Goal: Task Accomplishment & Management: Use online tool/utility

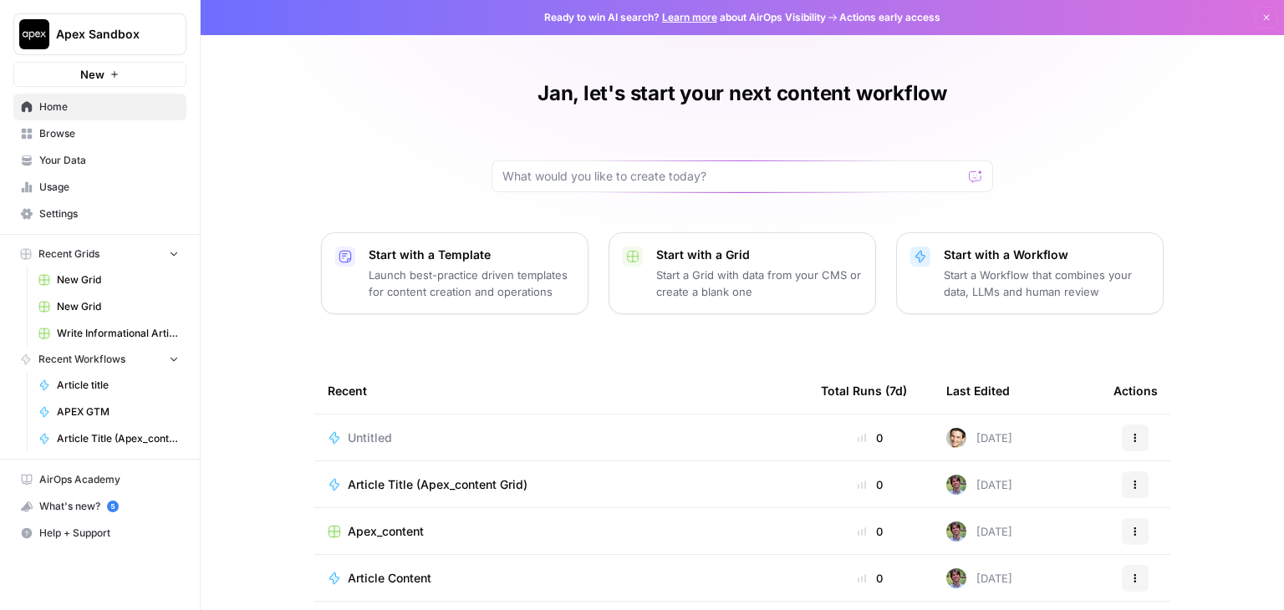
click at [112, 208] on span "Settings" at bounding box center [109, 213] width 140 height 15
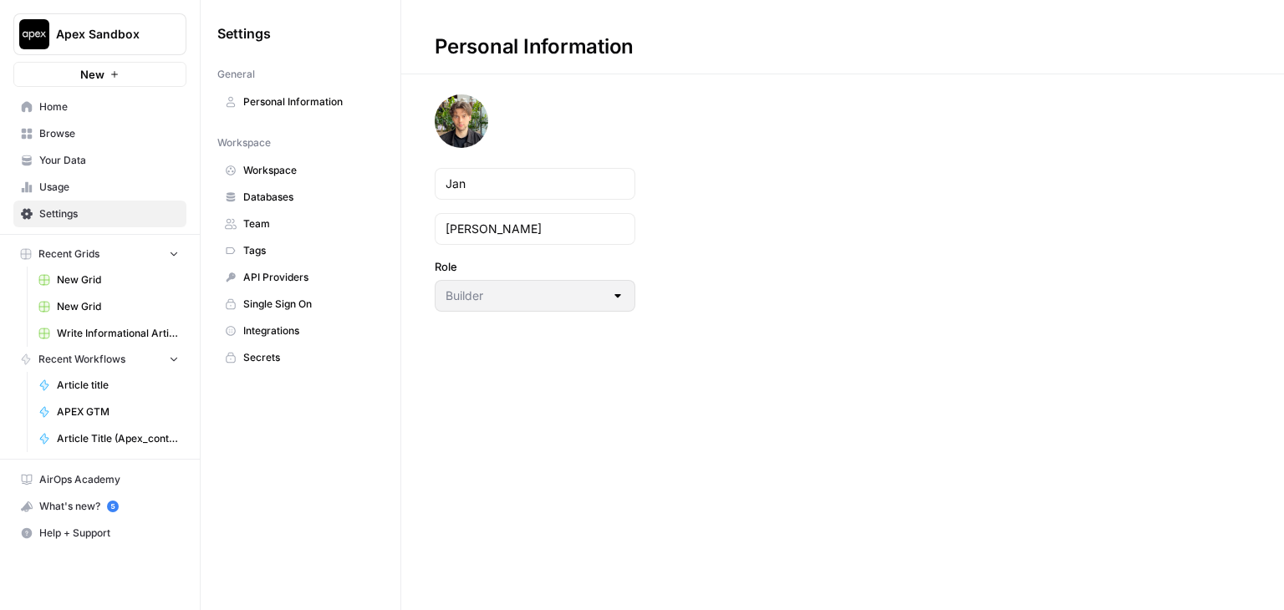
click at [60, 107] on span "Home" at bounding box center [109, 106] width 140 height 15
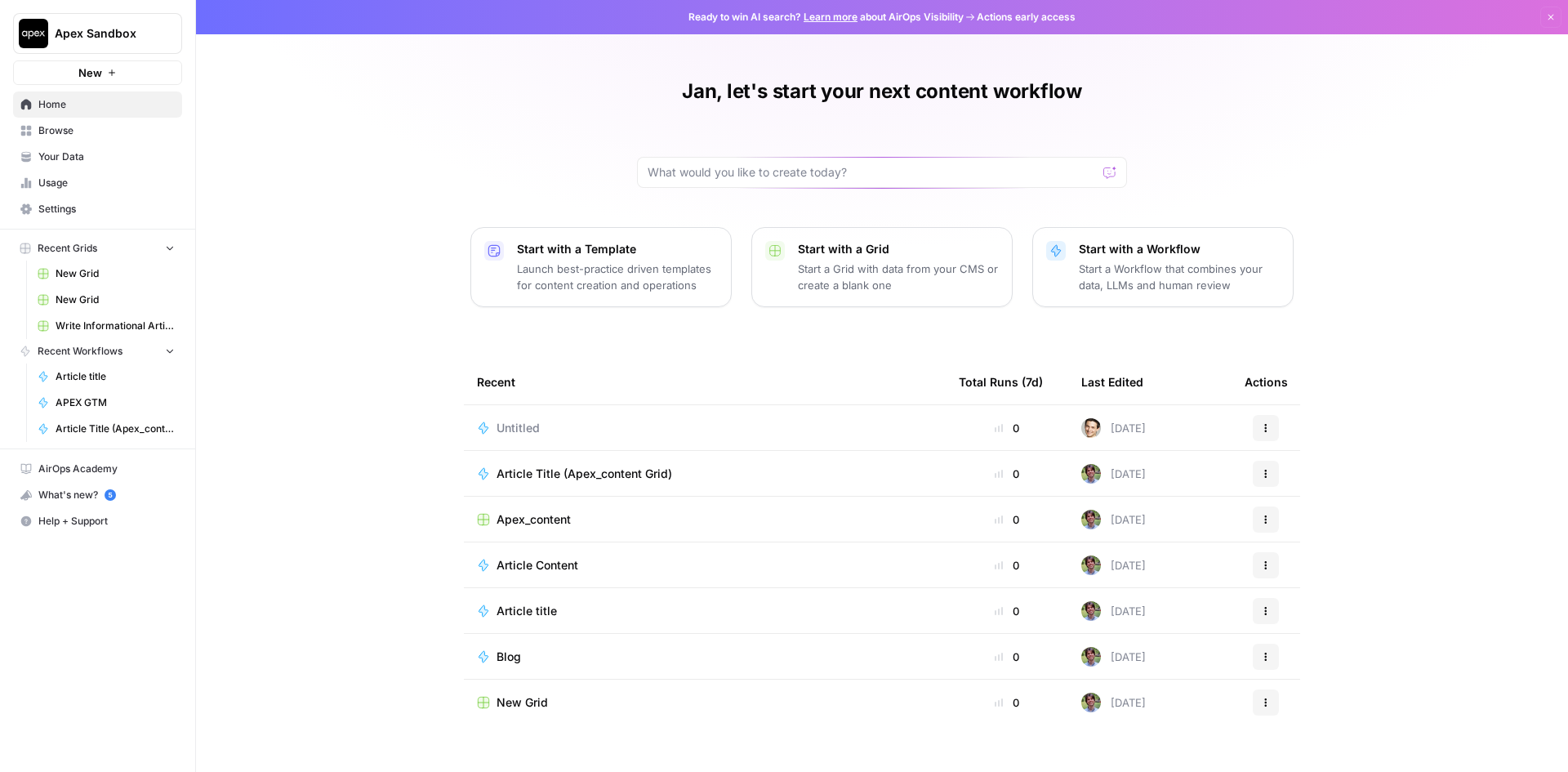
click at [78, 145] on link "Your Data" at bounding box center [97, 156] width 169 height 26
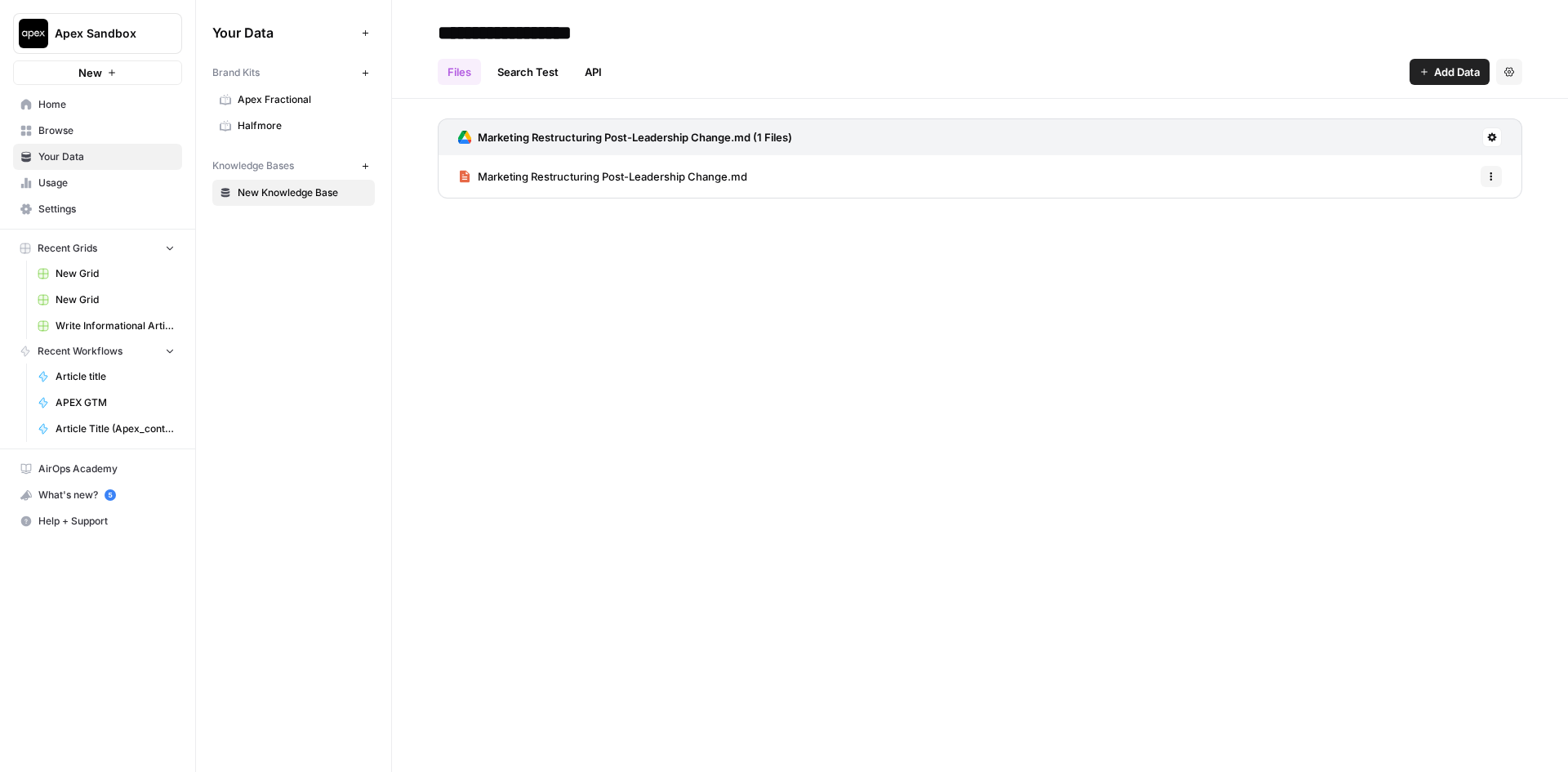
click at [71, 112] on link "Home" at bounding box center [97, 105] width 169 height 26
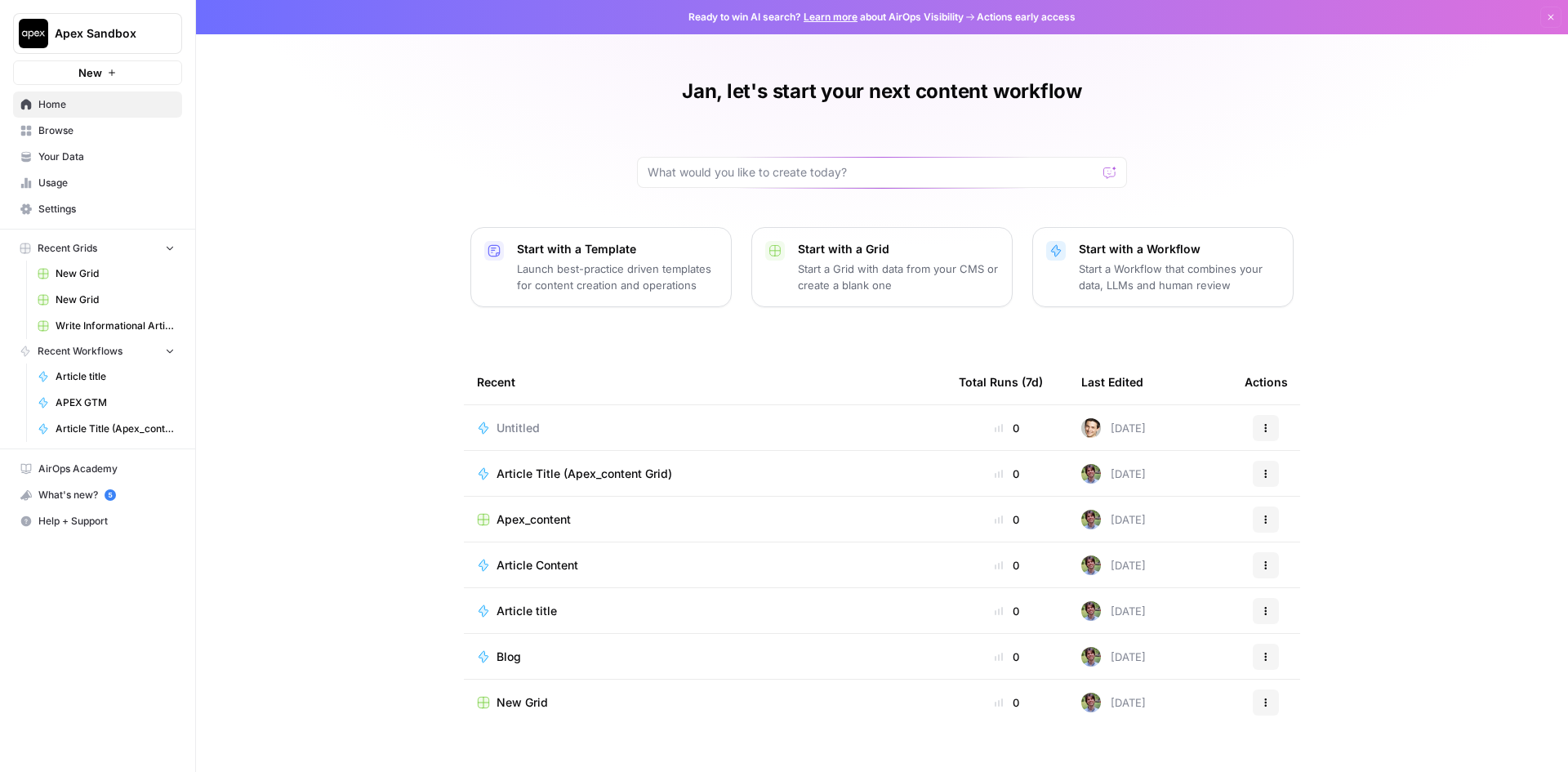
click at [96, 71] on span "New" at bounding box center [90, 72] width 23 height 17
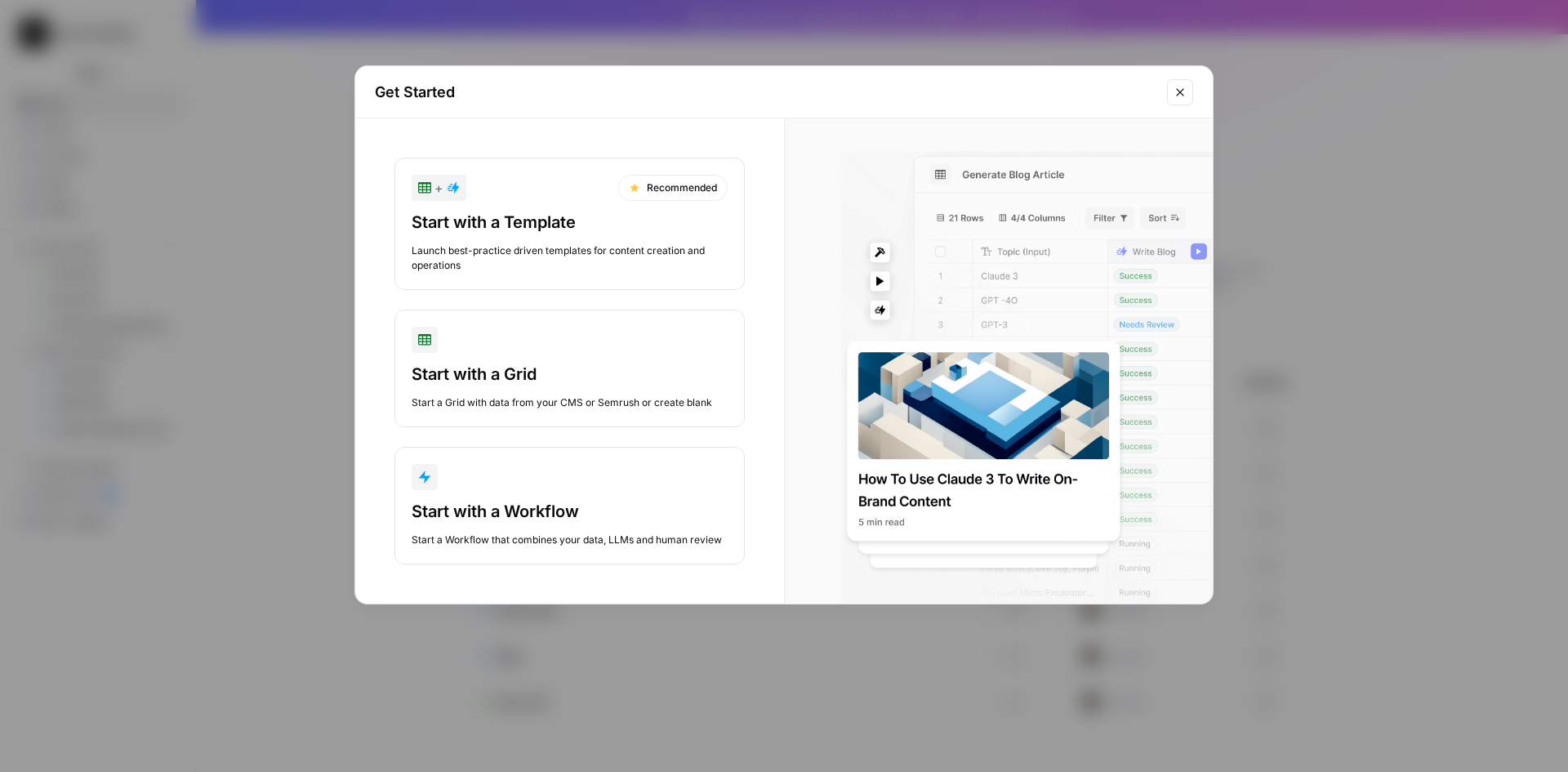
click at [1179, 92] on icon "Close modal" at bounding box center [1180, 92] width 8 height 8
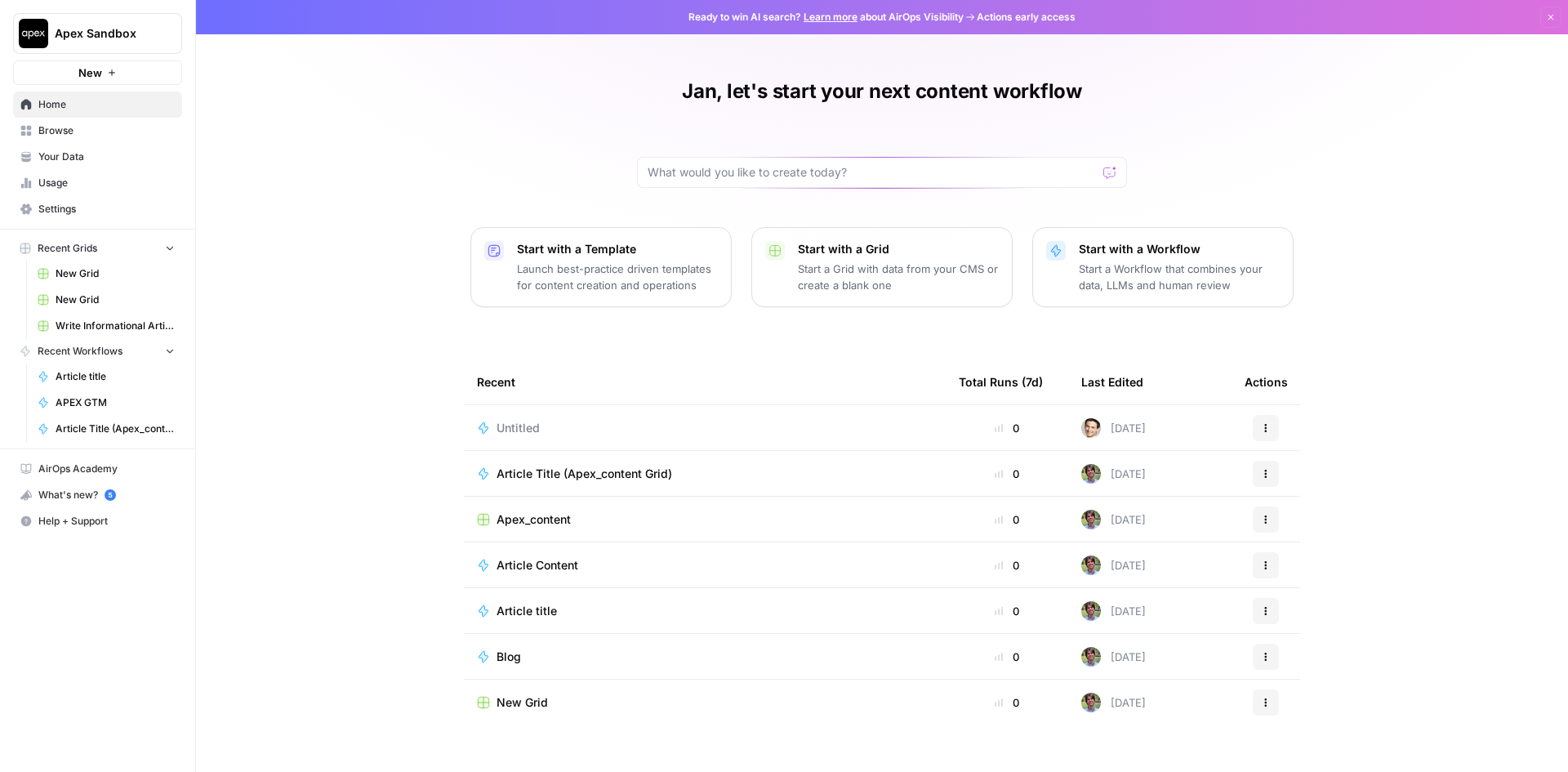
click at [1118, 285] on p "Start a Workflow that combines your data, LLMs and human review" at bounding box center [1179, 277] width 201 height 32
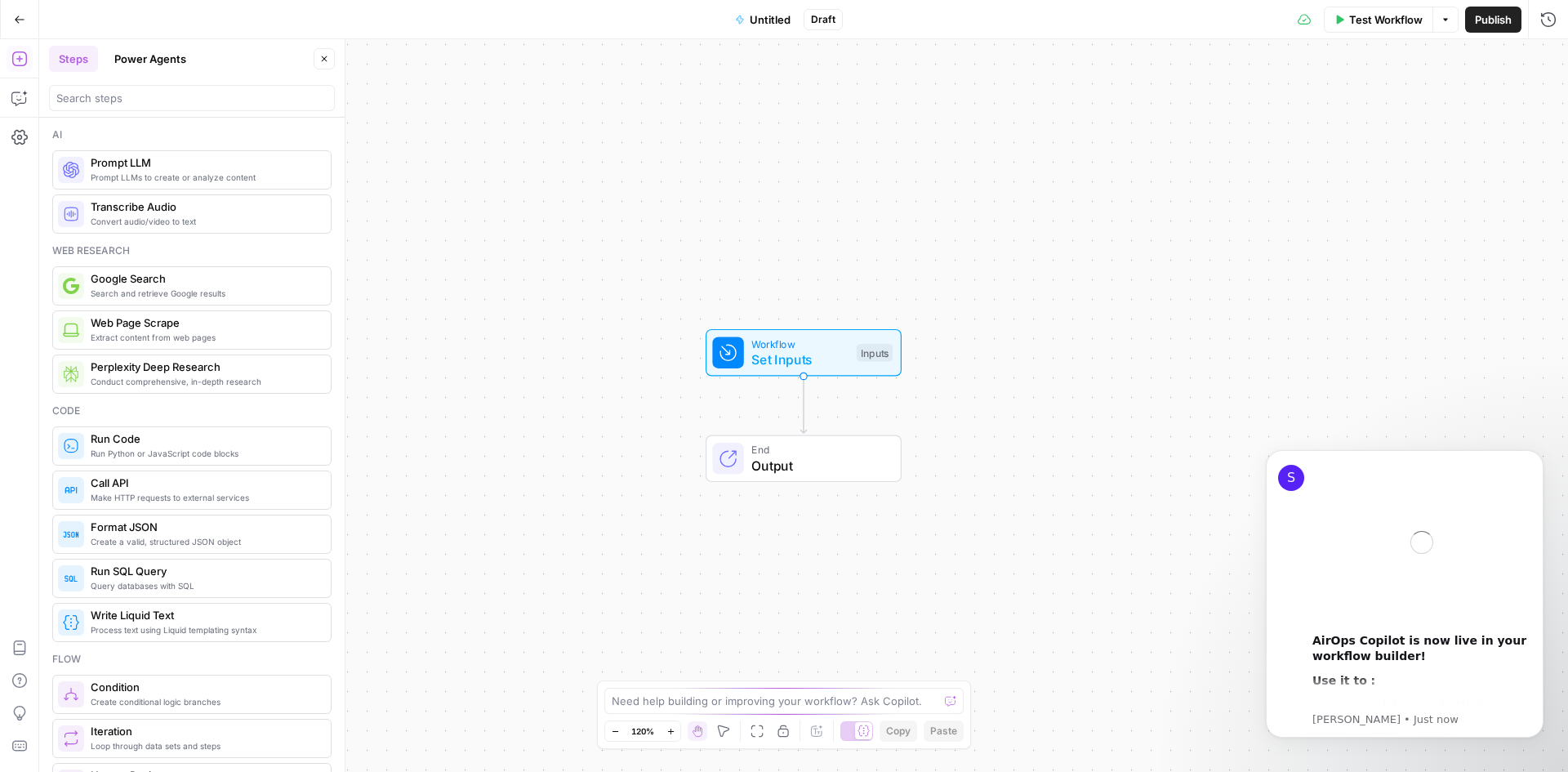
click at [26, 20] on button "Go Back" at bounding box center [20, 20] width 29 height 29
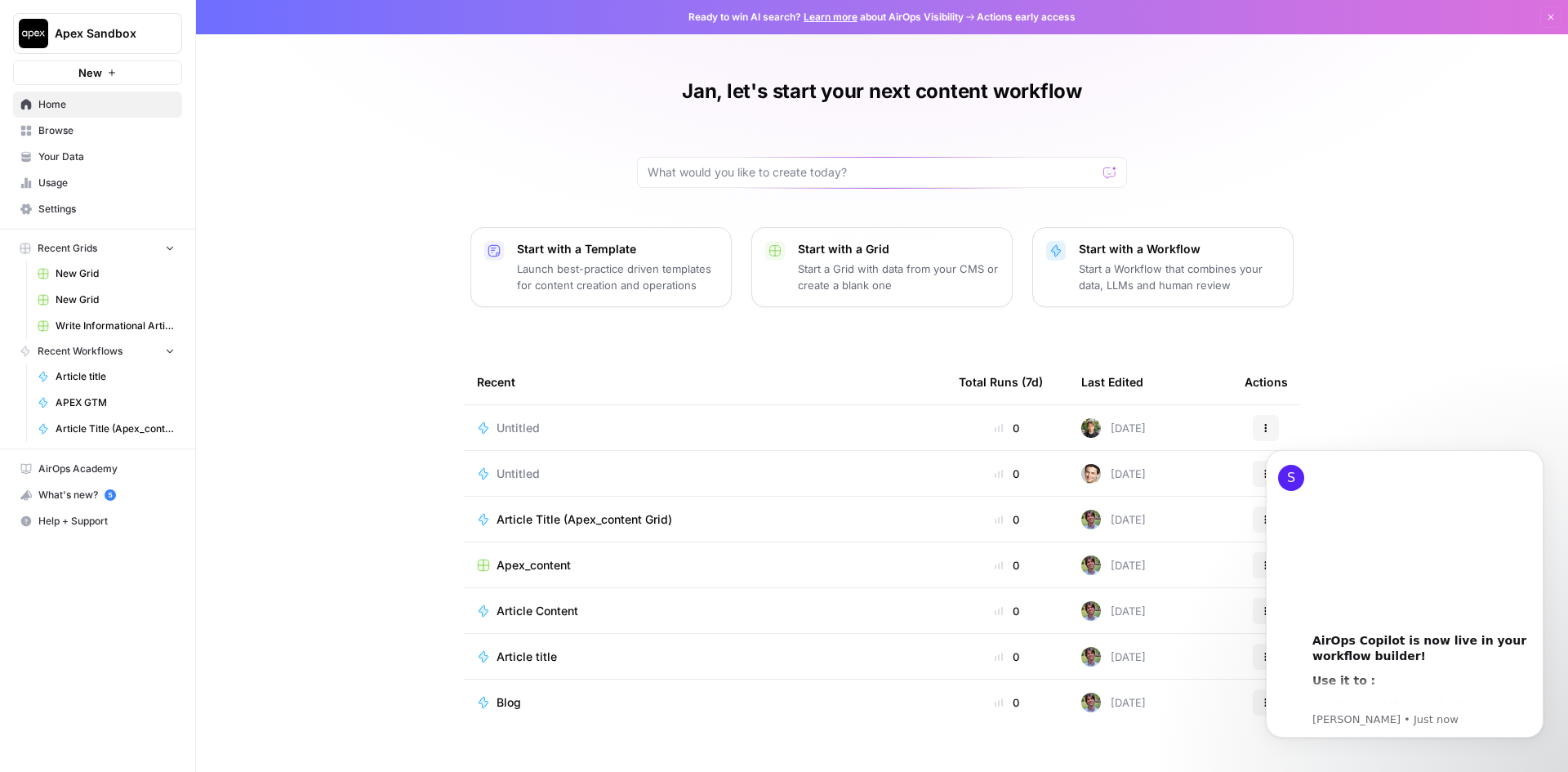
click html "S 00:00 AirOps Copilot is now live in your workflow builder! Use it to : Improv…"
